Goal: Information Seeking & Learning: Learn about a topic

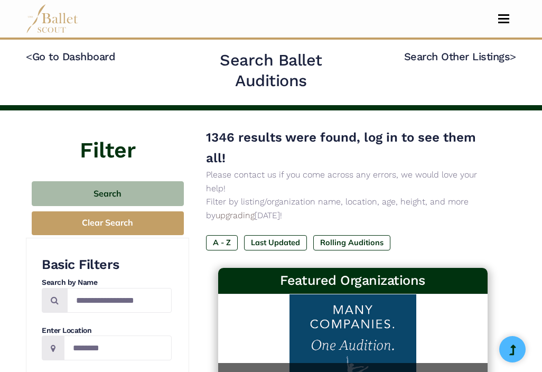
click at [503, 16] on button "Toggle navigation" at bounding box center [503, 19] width 25 height 10
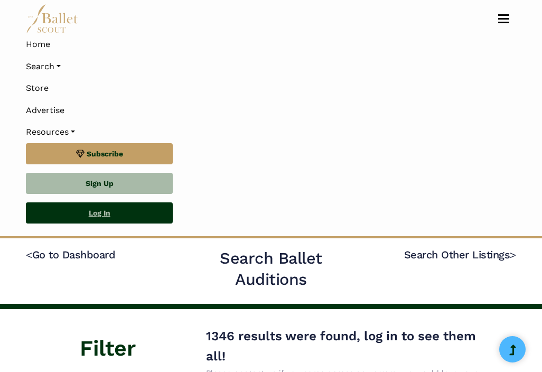
click at [118, 209] on link "Log In" at bounding box center [99, 212] width 147 height 21
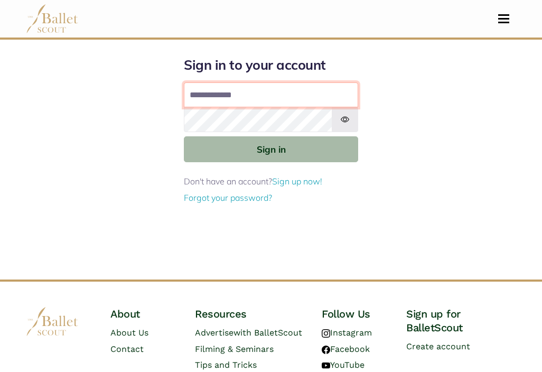
type input "**********"
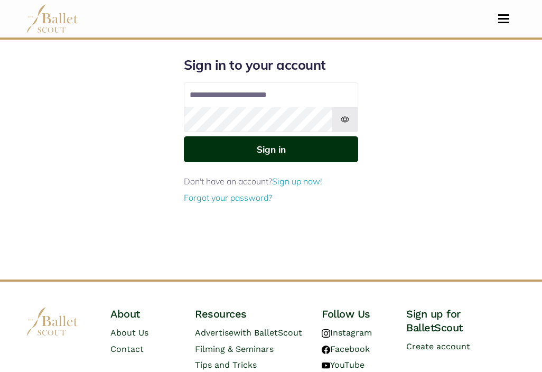
click at [263, 153] on button "Sign in" at bounding box center [271, 149] width 174 height 26
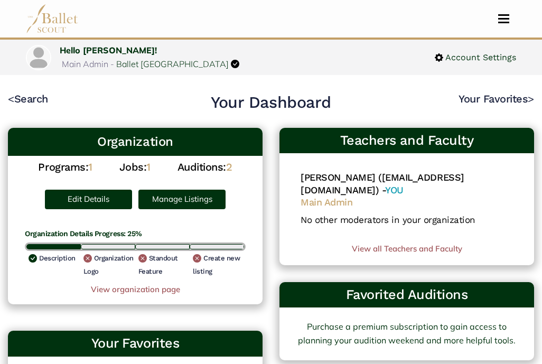
scroll to position [0, 1]
drag, startPoint x: 541, startPoint y: 118, endPoint x: 542, endPoint y: 129, distance: 11.7
click at [541, 129] on html "Premium Feature Make this audition season count. Upgrade to premium for access …" at bounding box center [270, 293] width 542 height 586
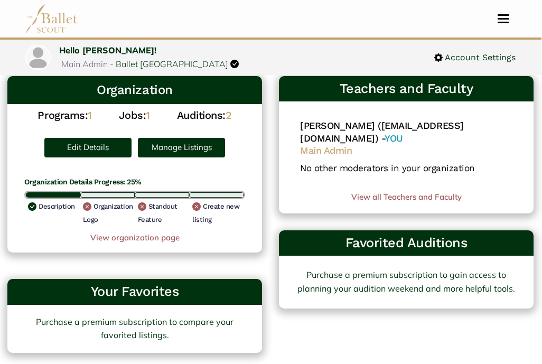
scroll to position [3, 1]
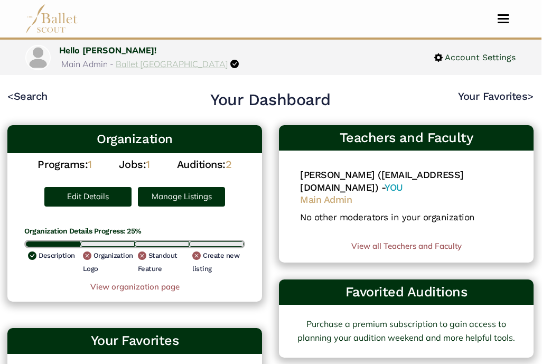
click at [209, 59] on link "Ballet Long Island" at bounding box center [172, 64] width 112 height 11
click at [400, 240] on link "View all Teachers and Faculty" at bounding box center [406, 246] width 212 height 13
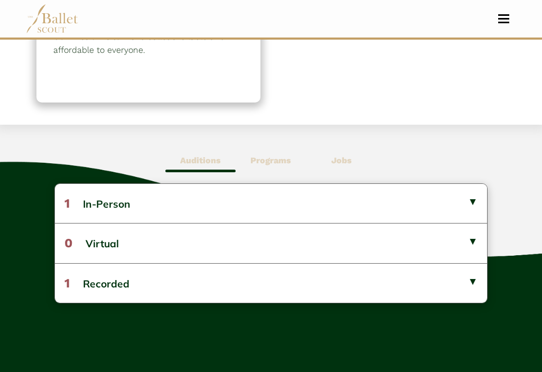
scroll to position [250, 0]
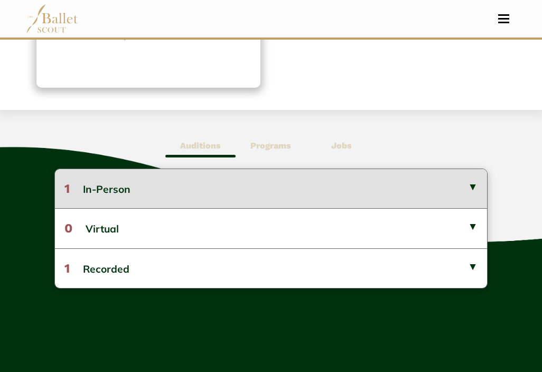
click at [473, 183] on button "1 In-Person" at bounding box center [271, 188] width 432 height 39
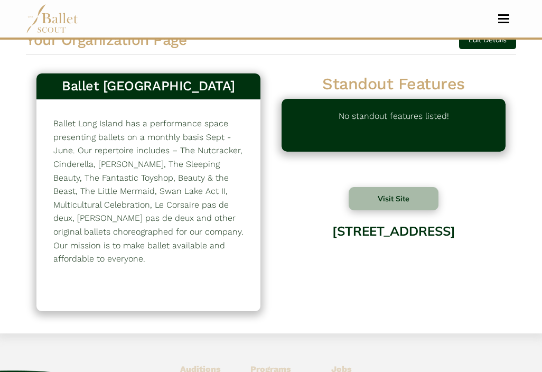
scroll to position [0, 0]
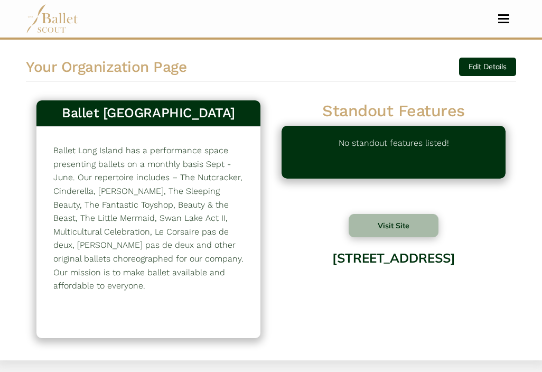
click at [504, 17] on button "Toggle navigation" at bounding box center [503, 19] width 25 height 10
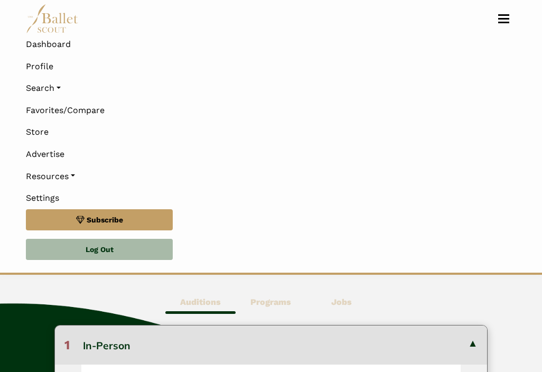
scroll to position [327, 0]
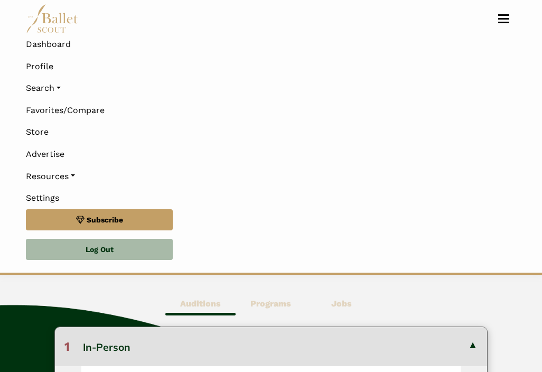
click at [500, 16] on button "Toggle navigation" at bounding box center [503, 19] width 25 height 10
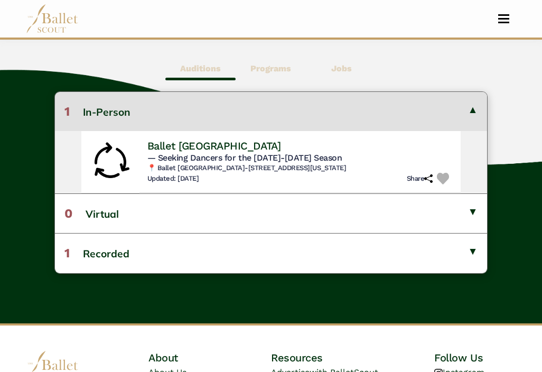
click at [500, 18] on span "Toggle navigation" at bounding box center [503, 19] width 11 height 2
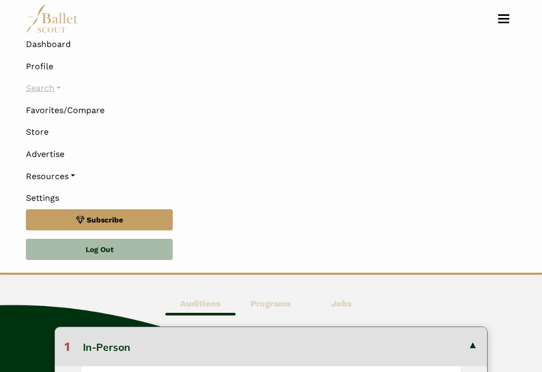
scroll to position [197, 0]
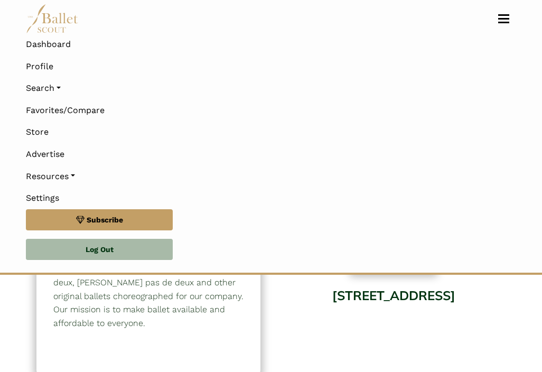
click at [506, 18] on span "Toggle navigation" at bounding box center [503, 19] width 11 height 2
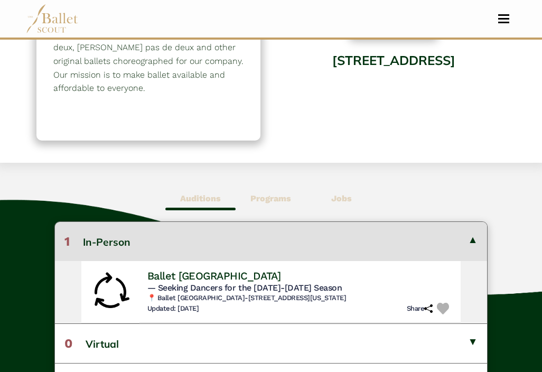
click at [506, 18] on span "Toggle navigation" at bounding box center [503, 19] width 11 height 2
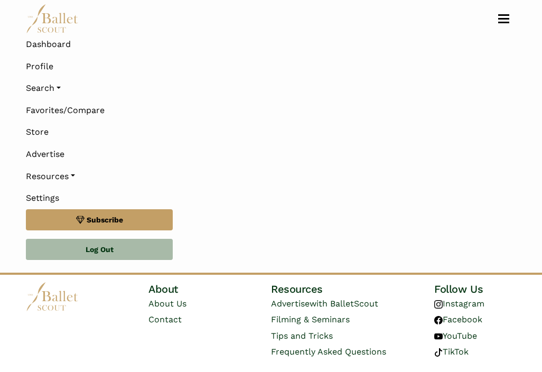
scroll to position [625, 0]
